Goal: Transaction & Acquisition: Purchase product/service

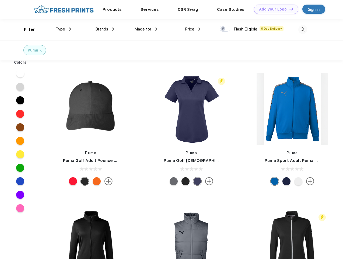
click at [274, 9] on link "Add your Logo Design Tool" at bounding box center [276, 9] width 44 height 9
click at [0, 0] on div "Design Tool" at bounding box center [0, 0] width 0 height 0
click at [289, 9] on link "Add your Logo Design Tool" at bounding box center [276, 9] width 44 height 9
click at [26, 29] on div "Filter" at bounding box center [29, 29] width 11 height 6
click at [64, 29] on span "Type" at bounding box center [60, 29] width 9 height 5
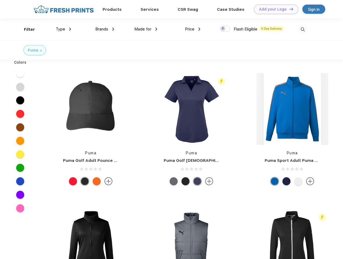
click at [105, 29] on span "Brands" at bounding box center [101, 29] width 13 height 5
click at [146, 29] on span "Made for" at bounding box center [143, 29] width 17 height 5
click at [193, 29] on span "Price" at bounding box center [189, 29] width 9 height 5
click at [225, 29] on div at bounding box center [225, 29] width 11 height 6
click at [224, 29] on input "checkbox" at bounding box center [222, 27] width 4 height 4
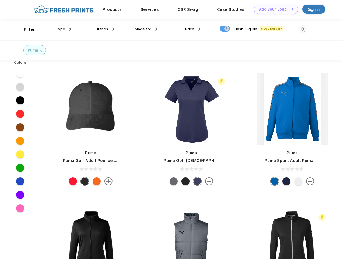
click at [303, 29] on img at bounding box center [303, 29] width 9 height 9
